Goal: Task Accomplishment & Management: Complete application form

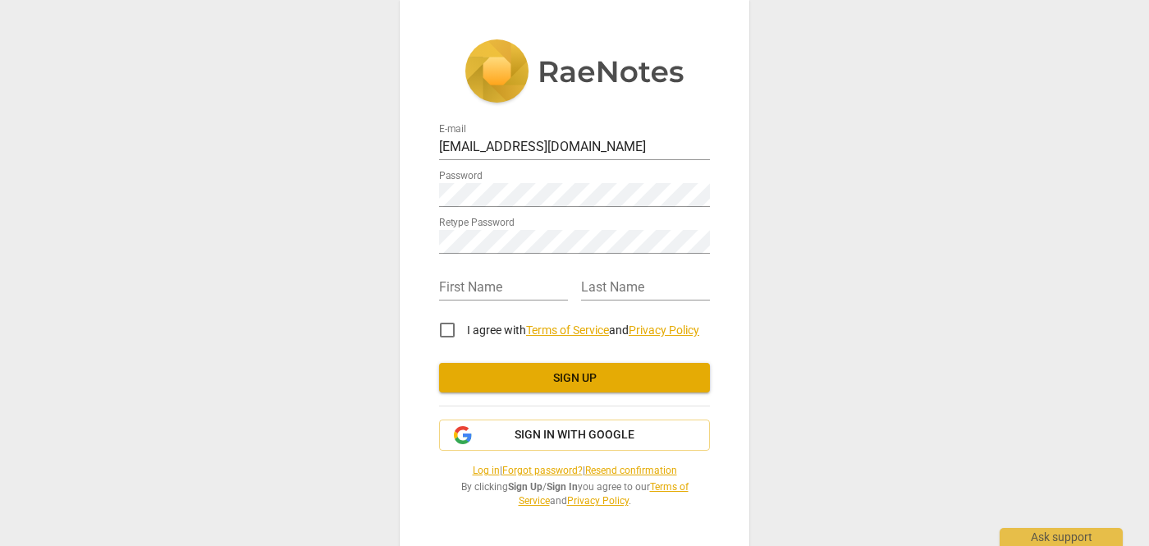
click at [772, 247] on div "E-mail [EMAIL_ADDRESS][DOMAIN_NAME] Password Retype Password First Name Last Na…" at bounding box center [574, 273] width 1149 height 546
click at [492, 301] on div "First Name Last Name" at bounding box center [574, 280] width 271 height 47
type input "[PERSON_NAME]"
click at [439, 327] on input "I agree with Terms of Service and Privacy Policy" at bounding box center [447, 329] width 39 height 39
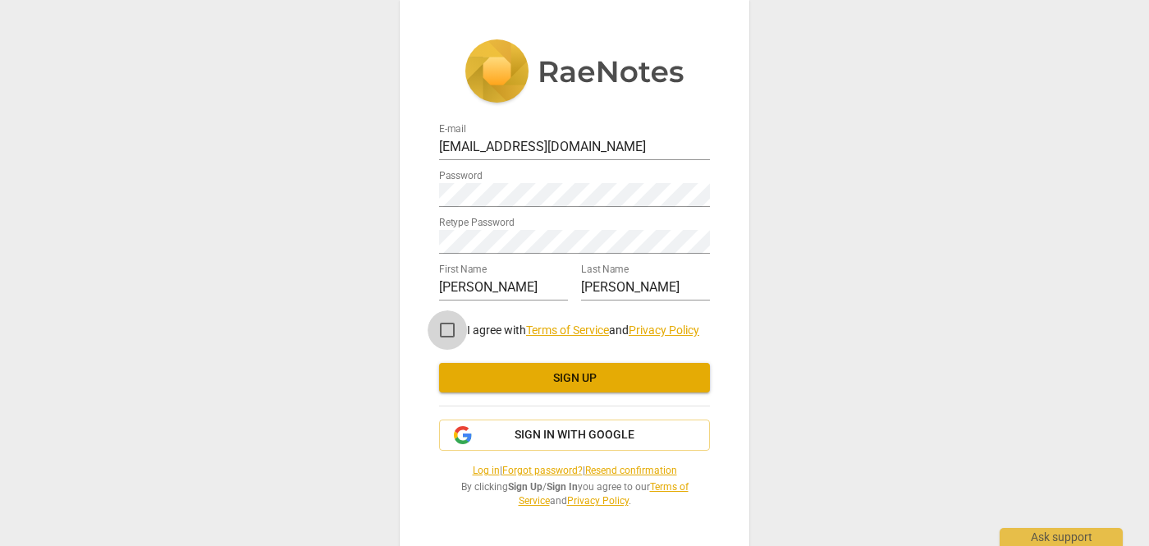
checkbox input "true"
click at [627, 387] on button "Sign up" at bounding box center [574, 378] width 271 height 30
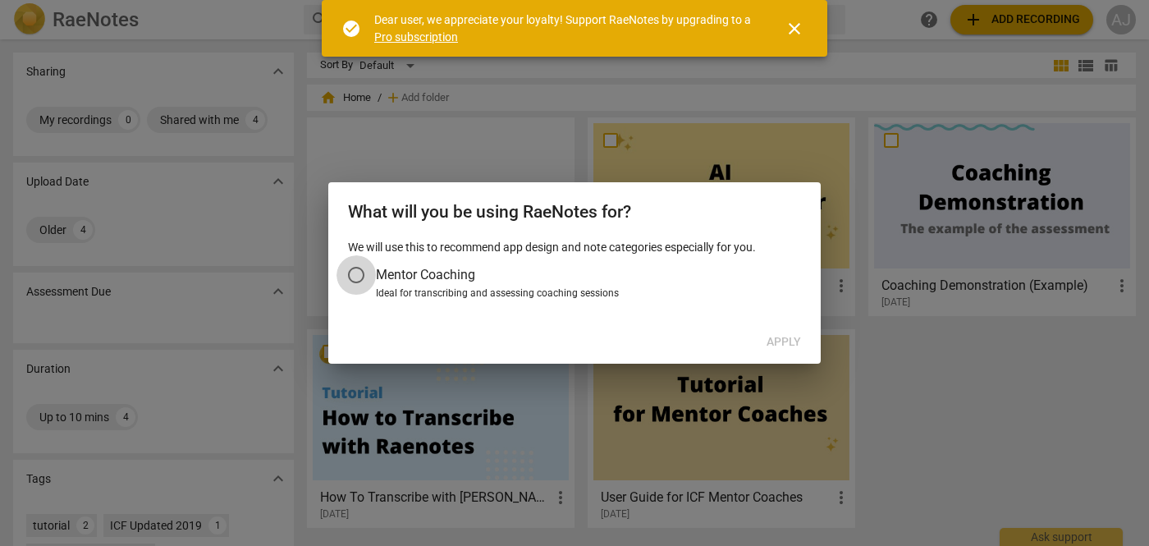
click at [355, 276] on input "Mentor Coaching" at bounding box center [356, 274] width 39 height 39
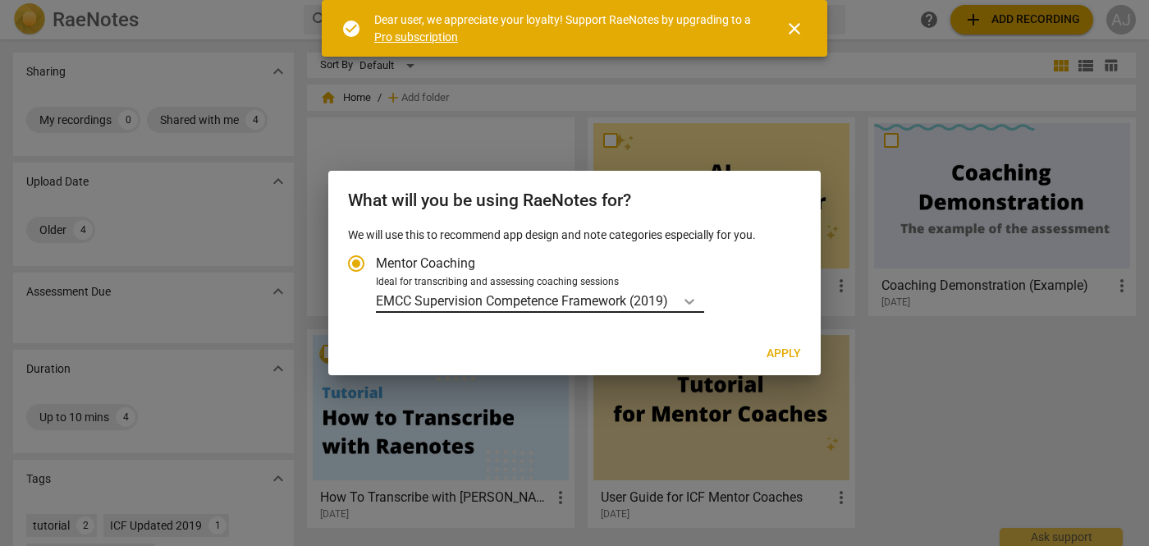
click at [684, 295] on icon "Account type" at bounding box center [689, 301] width 16 height 16
click at [0, 0] on input "Ideal for transcribing and assessing coaching sessions EMCC Supervision Compete…" at bounding box center [0, 0] width 0 height 0
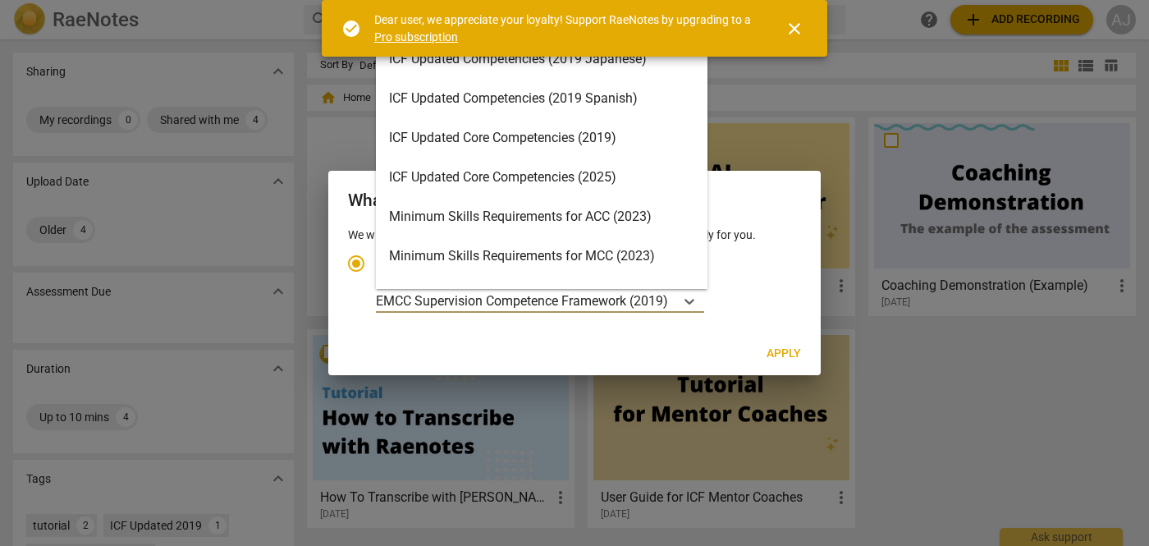
scroll to position [239, 0]
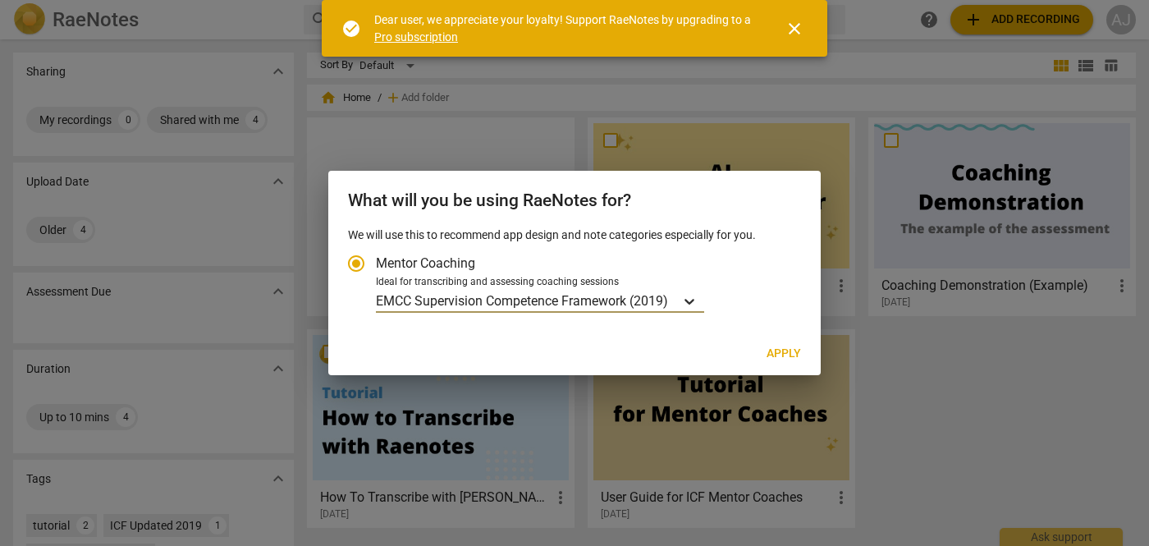
click at [687, 299] on icon "Account type" at bounding box center [689, 301] width 16 height 16
click at [0, 0] on input "Ideal for transcribing and assessing coaching sessions EMCC Supervision Compete…" at bounding box center [0, 0] width 0 height 0
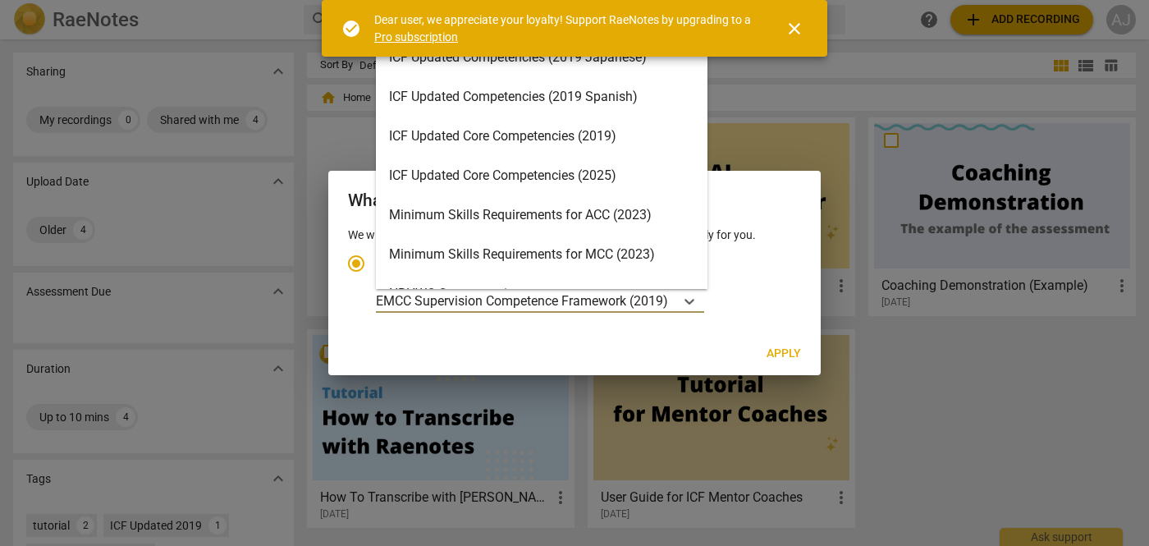
scroll to position [236, 0]
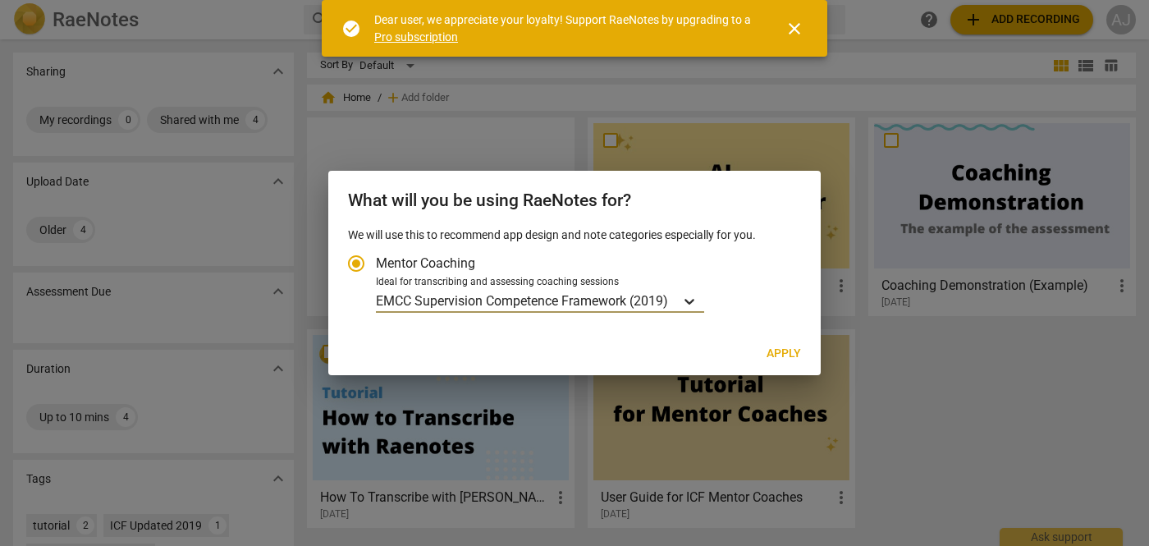
click at [678, 297] on div "Account type" at bounding box center [690, 301] width 30 height 24
click at [0, 0] on input "Ideal for transcribing and assessing coaching sessions EMCC Supervision Compete…" at bounding box center [0, 0] width 0 height 0
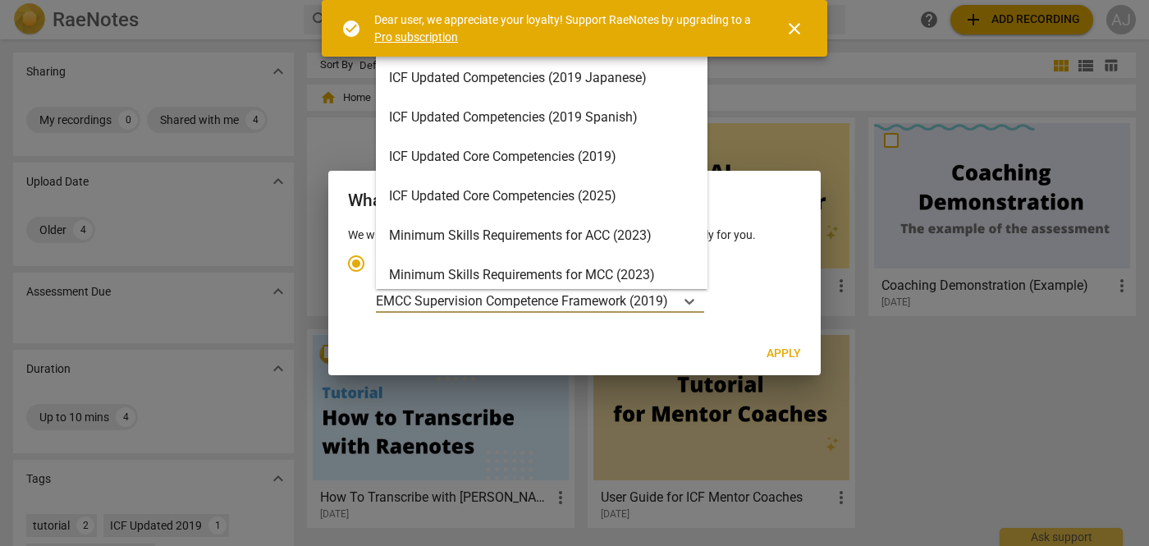
scroll to position [235, 0]
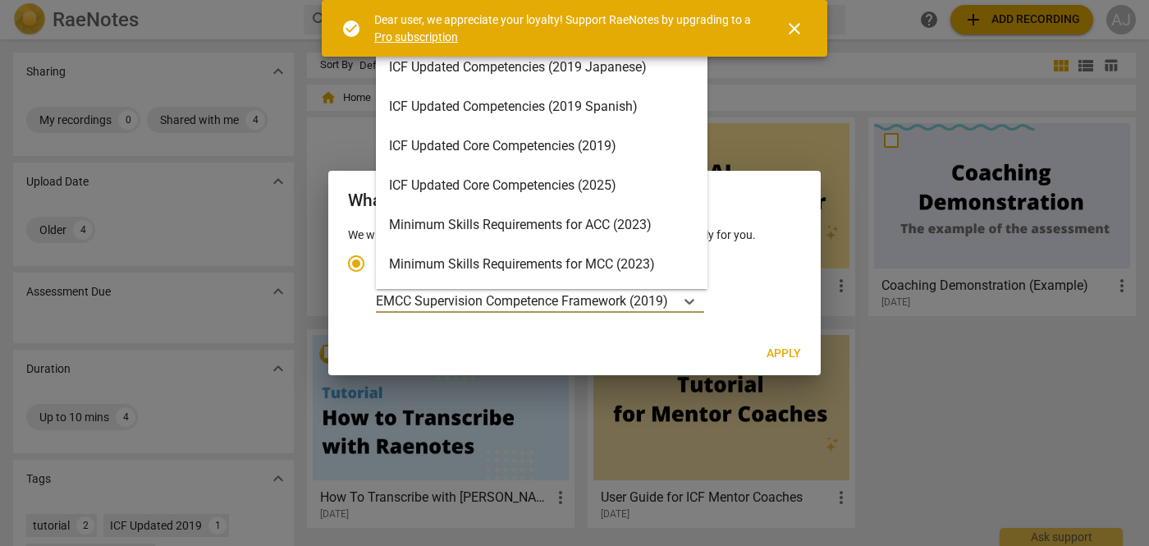
click at [592, 189] on div "ICF Updated Core Competencies (2025)" at bounding box center [542, 185] width 332 height 39
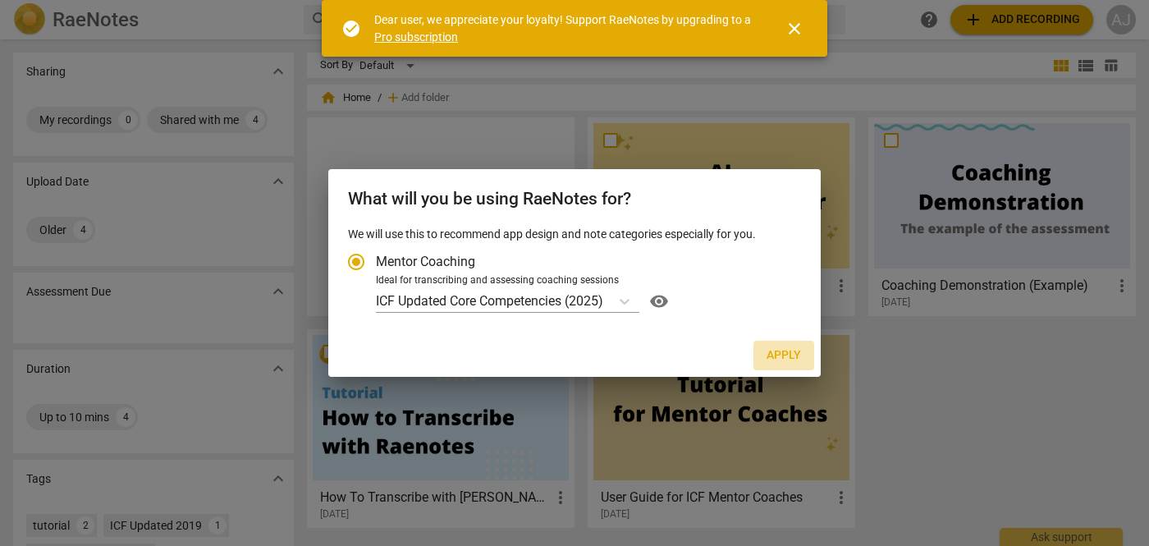
click at [781, 350] on span "Apply" at bounding box center [784, 355] width 34 height 16
radio input "false"
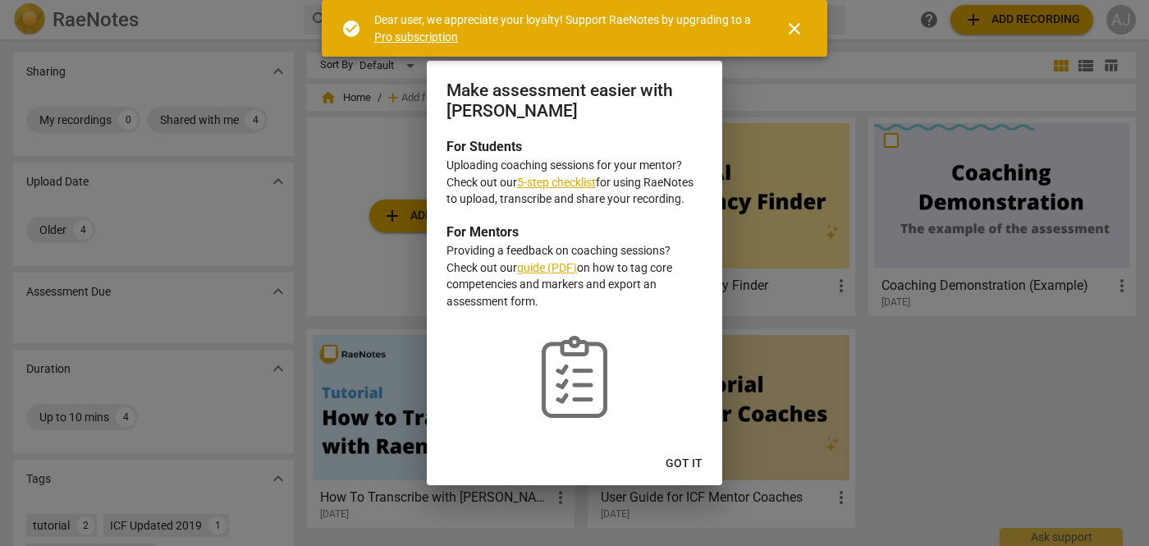
click at [688, 459] on span "Got it" at bounding box center [684, 464] width 37 height 16
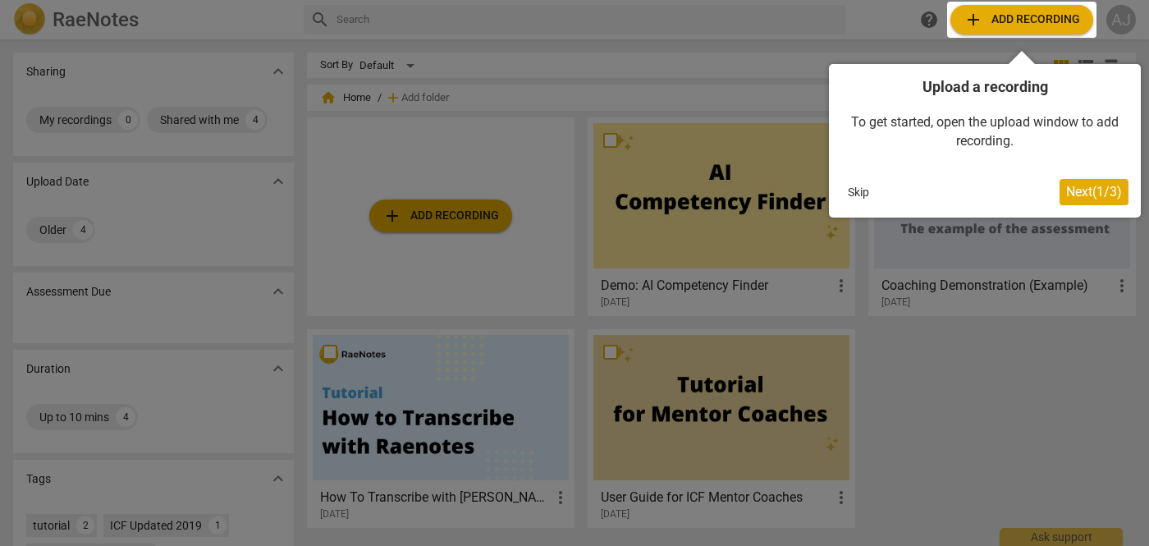
click at [591, 88] on div at bounding box center [574, 273] width 1149 height 546
click at [1105, 188] on span "Next ( 1 / 3 )" at bounding box center [1094, 192] width 56 height 16
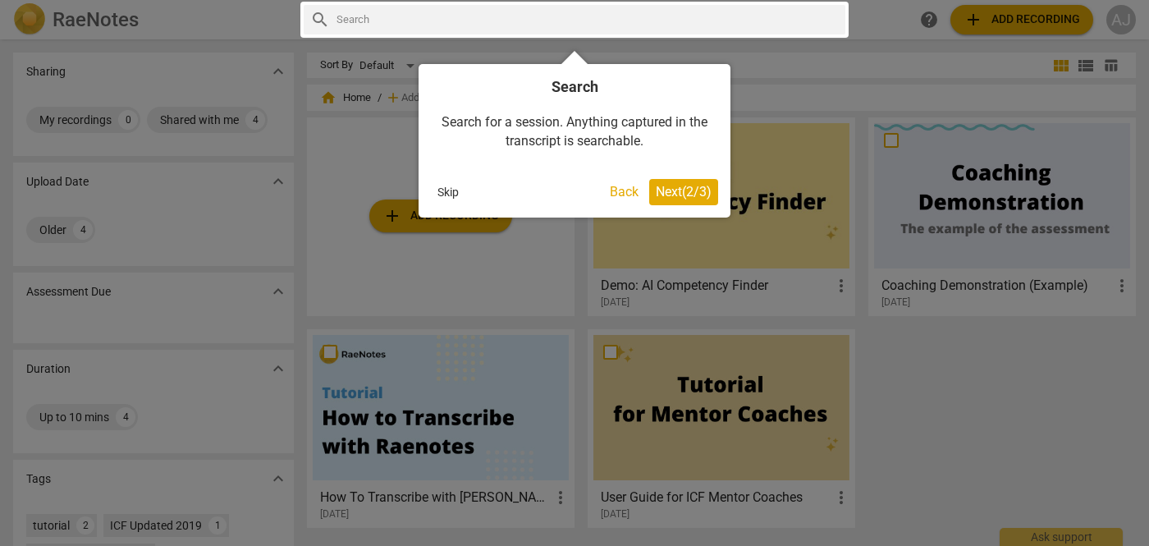
click at [692, 177] on div "Search Search for a session. Anything captured in the transcript is searchable.…" at bounding box center [575, 140] width 312 height 153
click at [689, 191] on span "Next ( 2 / 3 )" at bounding box center [684, 192] width 56 height 16
